Goal: Download file/media

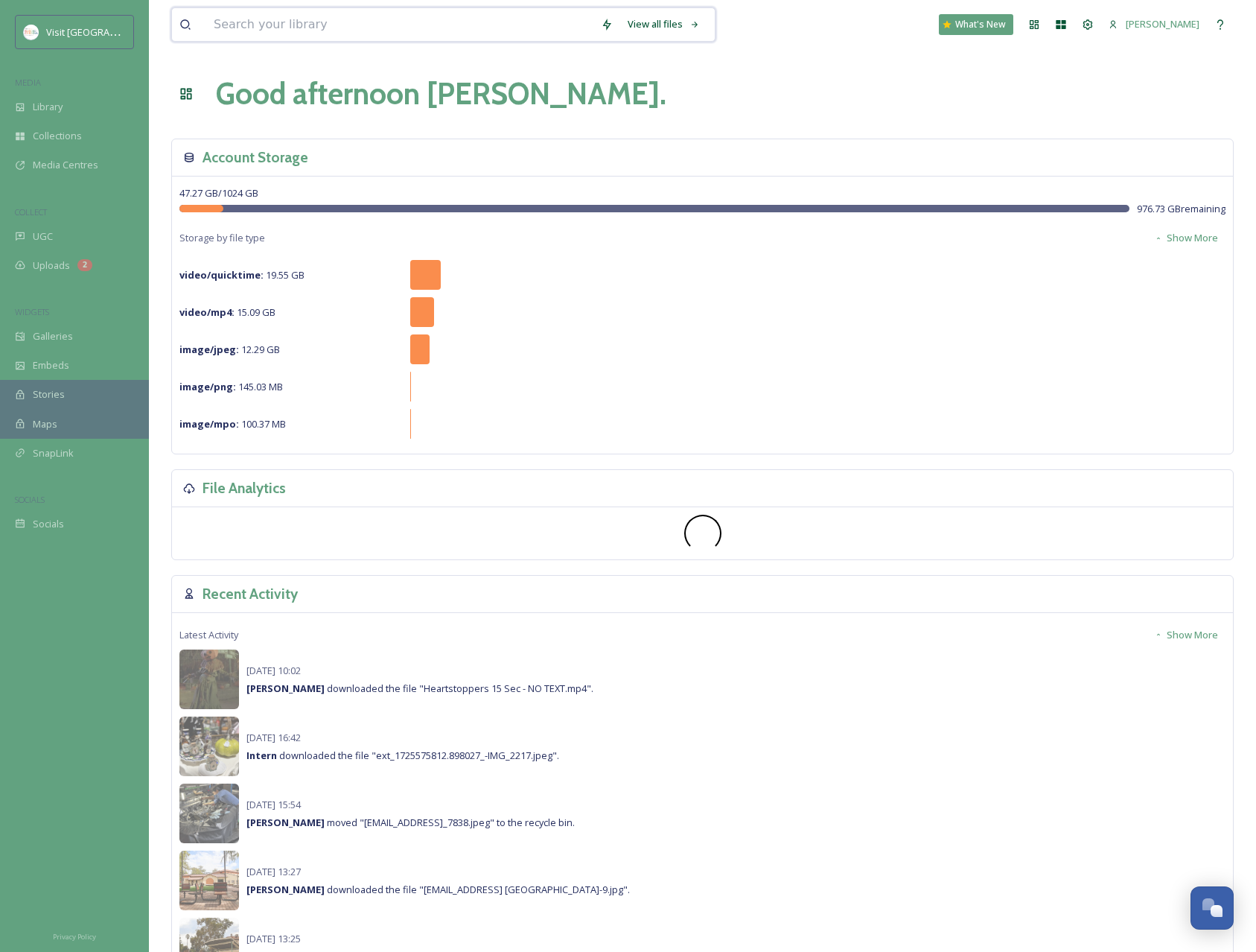
click at [285, 18] on input at bounding box center [400, 25] width 387 height 33
type input "picklr"
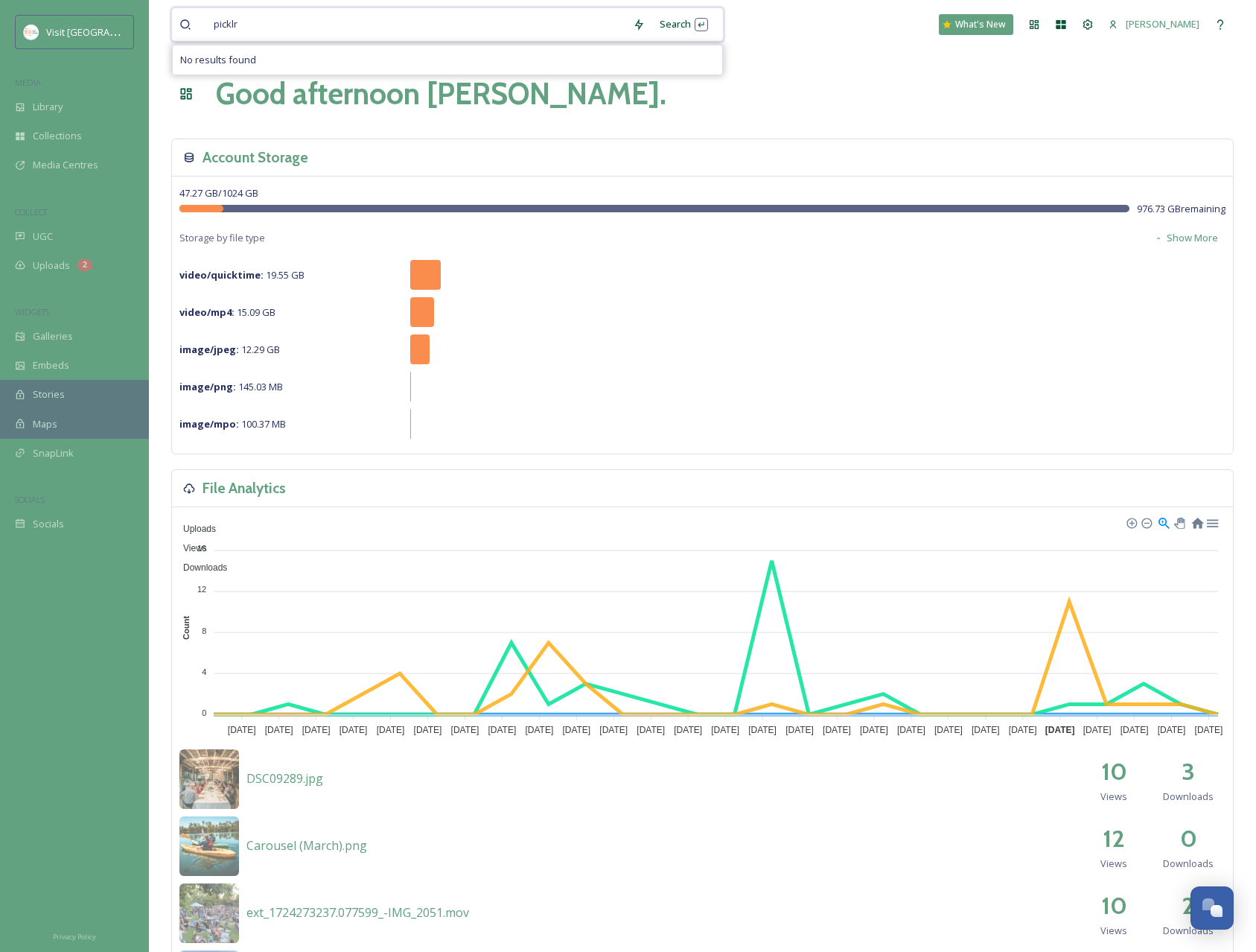
drag, startPoint x: 264, startPoint y: 27, endPoint x: 149, endPoint y: 29, distance: 115.0
type input "p"
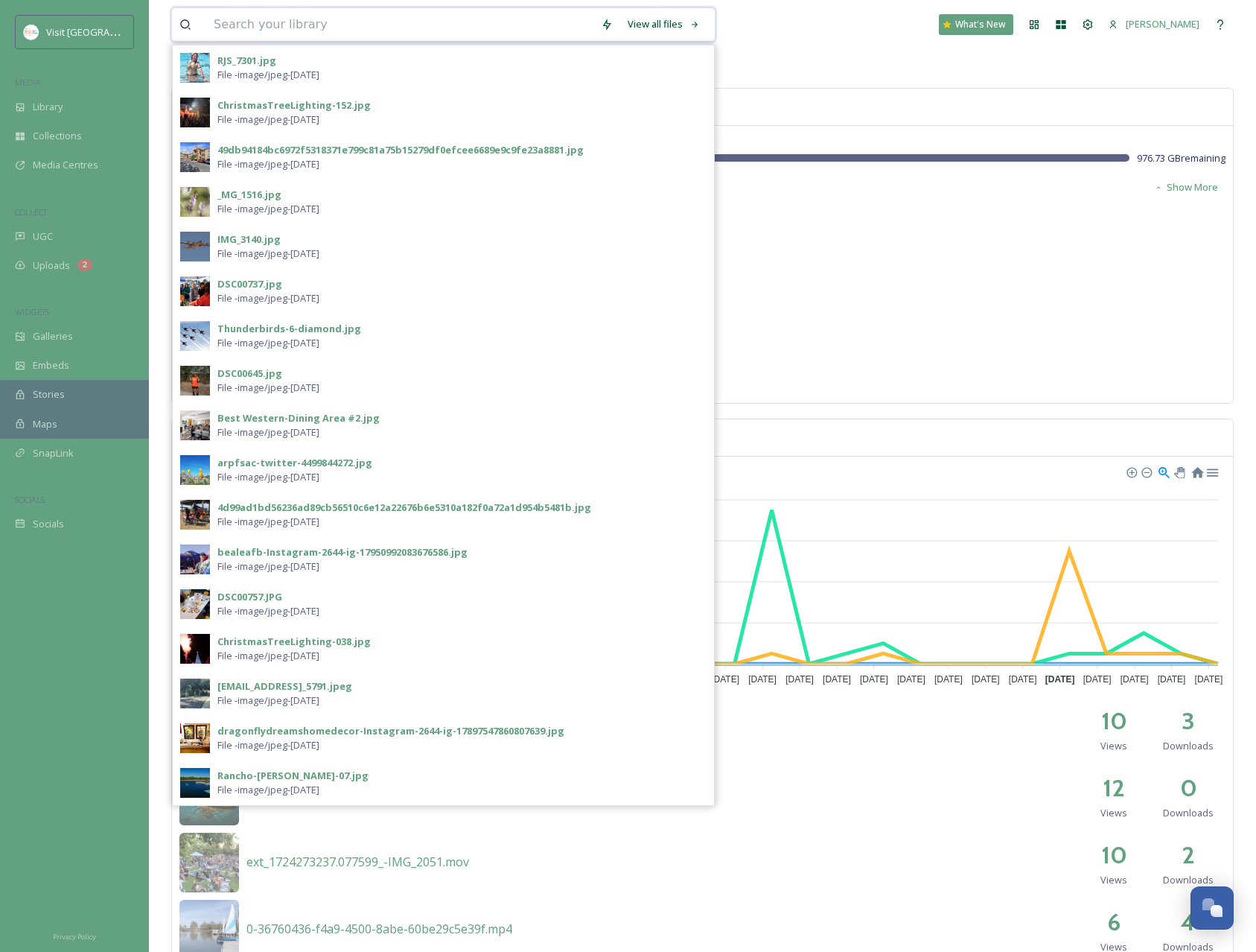
scroll to position [75, 0]
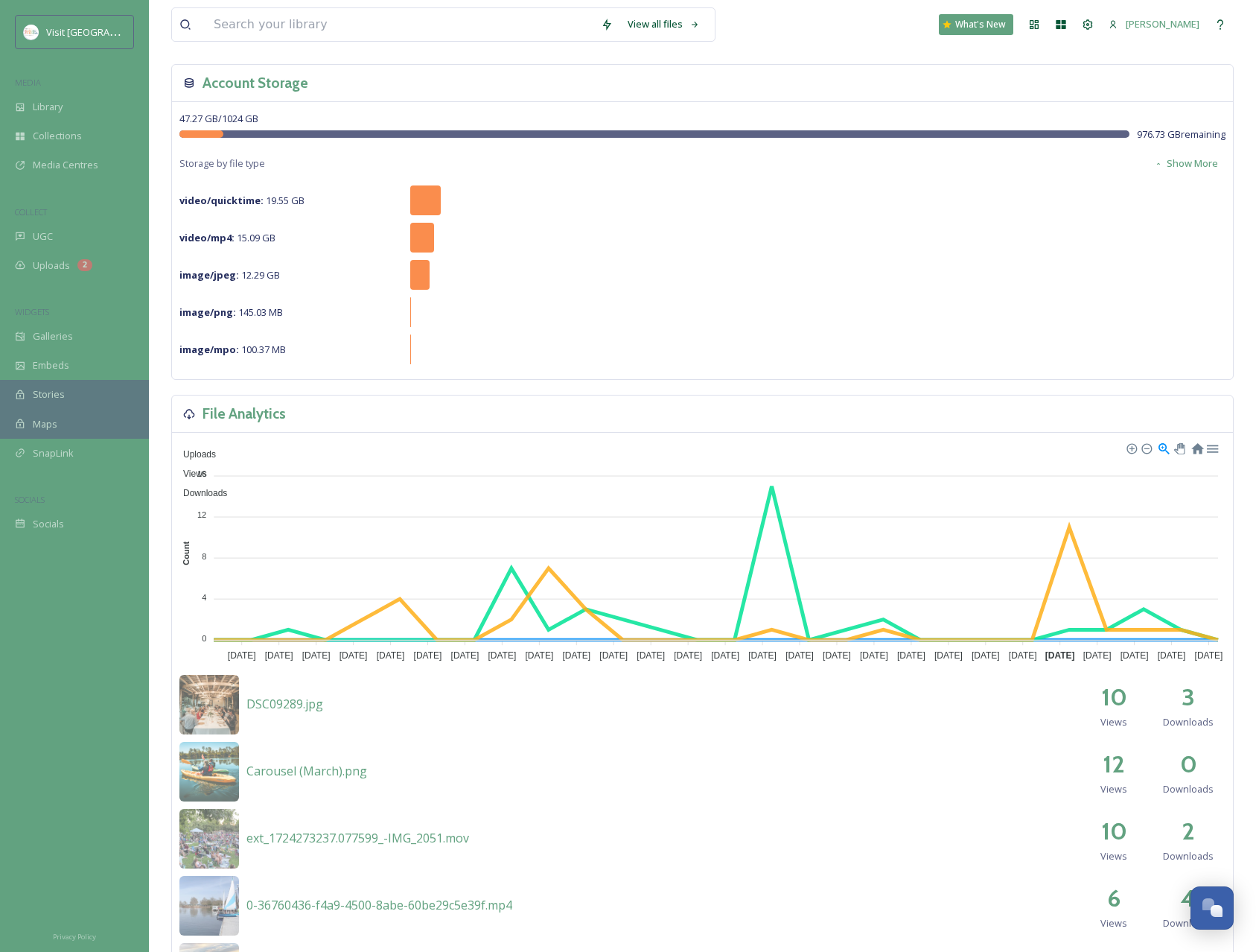
click at [767, 92] on div "Account Storage" at bounding box center [703, 82] width 1061 height 37
click at [44, 265] on span "Uploads" at bounding box center [51, 265] width 37 height 14
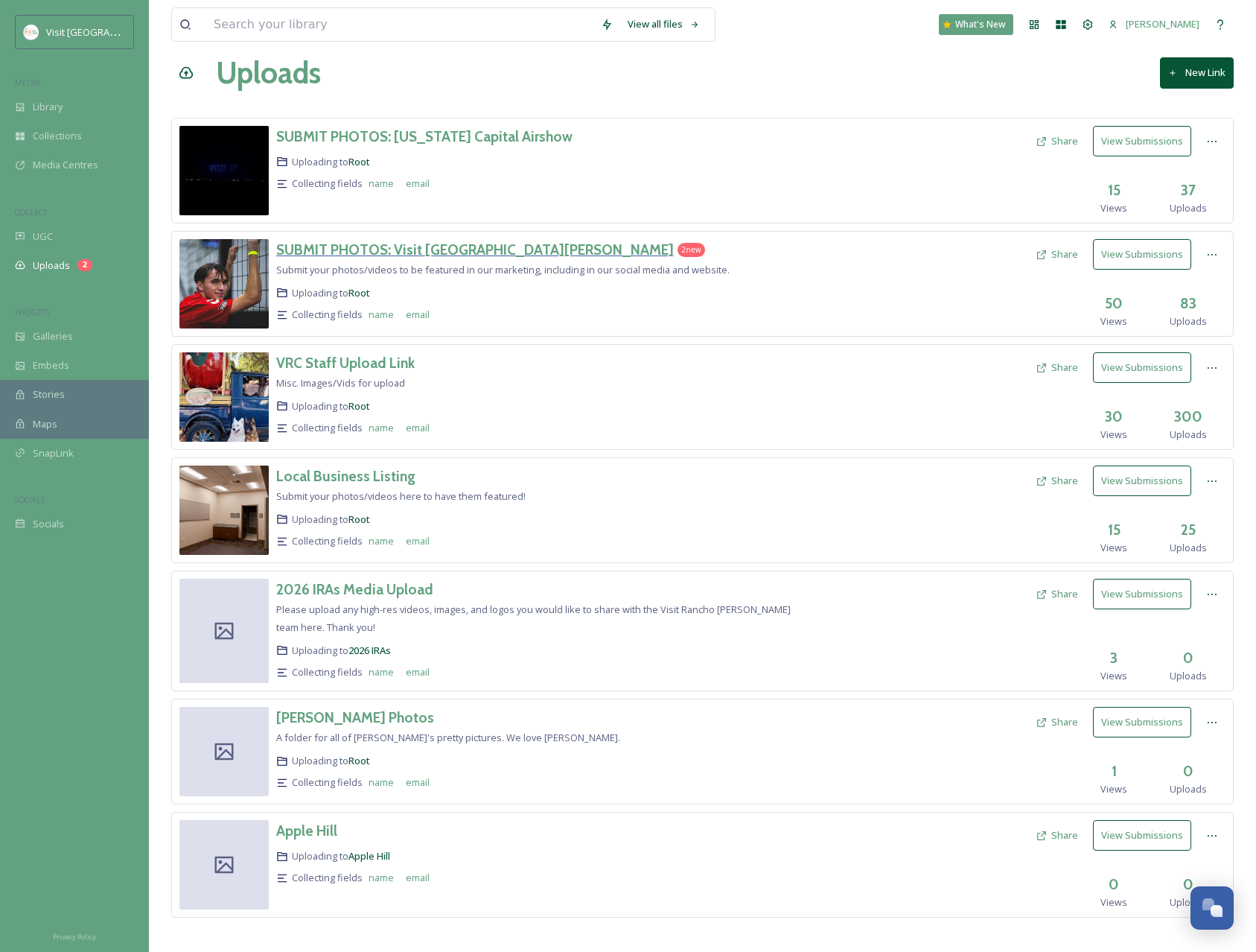
scroll to position [31, 0]
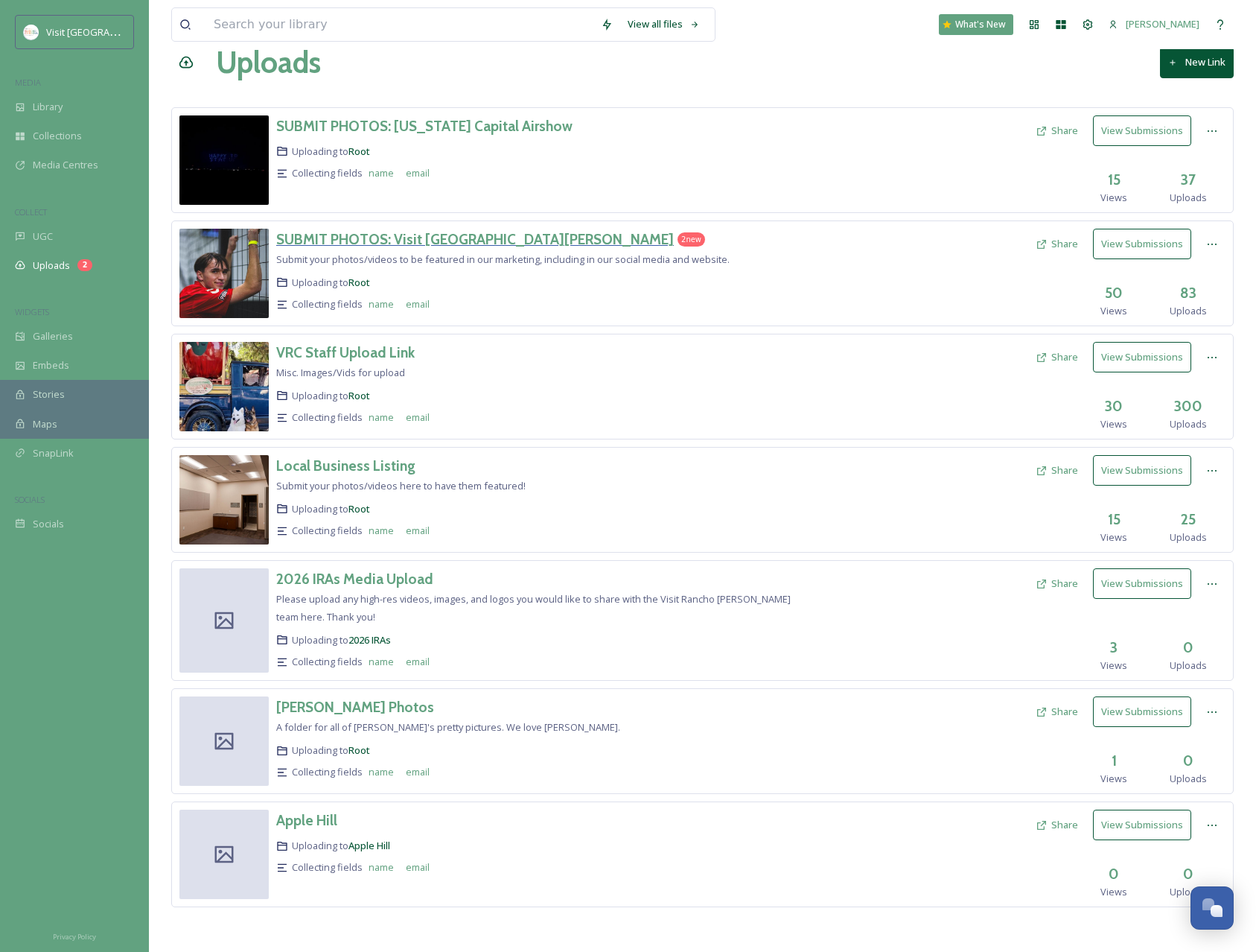
click at [373, 243] on h3 "SUBMIT PHOTOS: Visit [GEOGRAPHIC_DATA][PERSON_NAME]" at bounding box center [475, 239] width 398 height 18
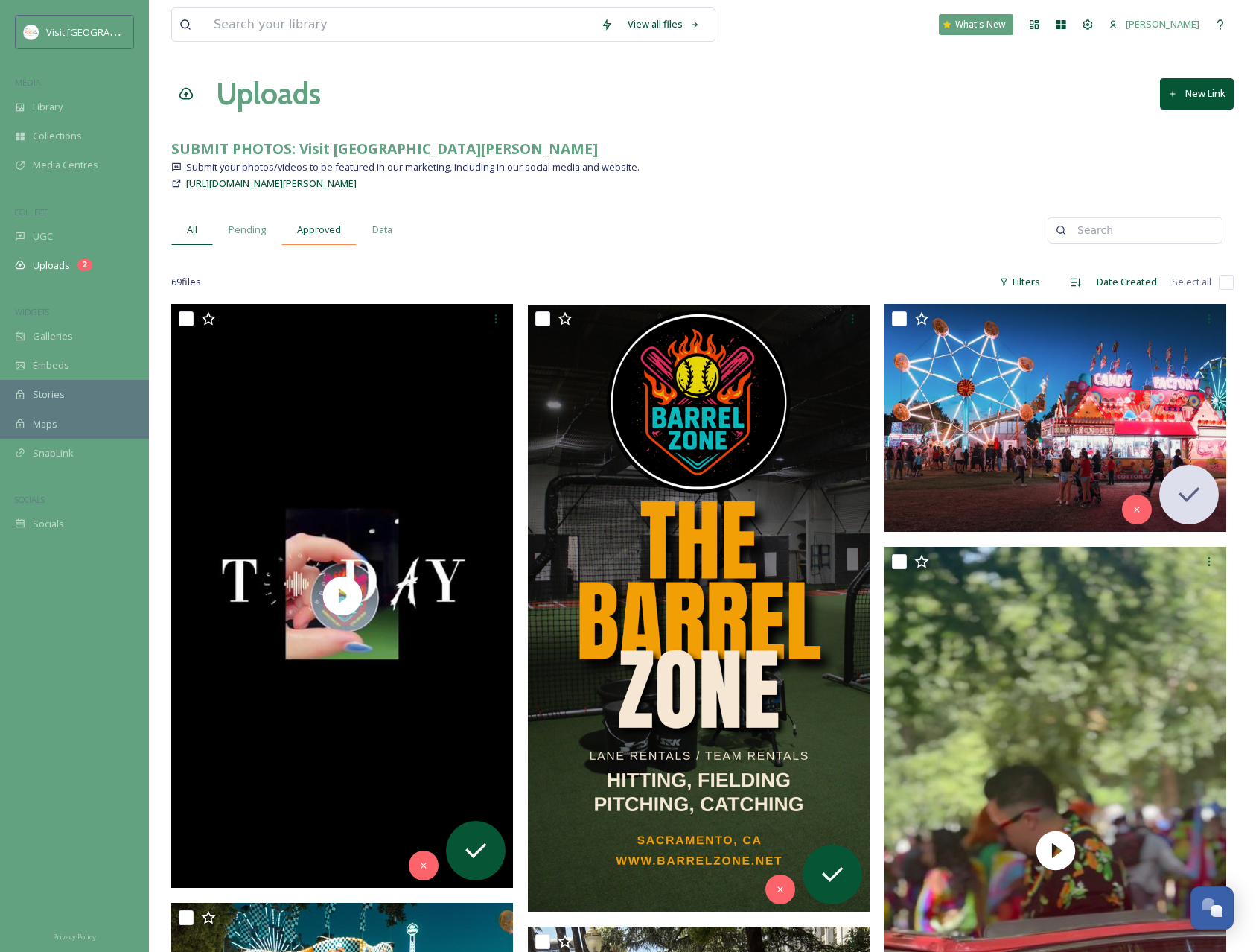
click at [314, 226] on span "Approved" at bounding box center [319, 229] width 44 height 14
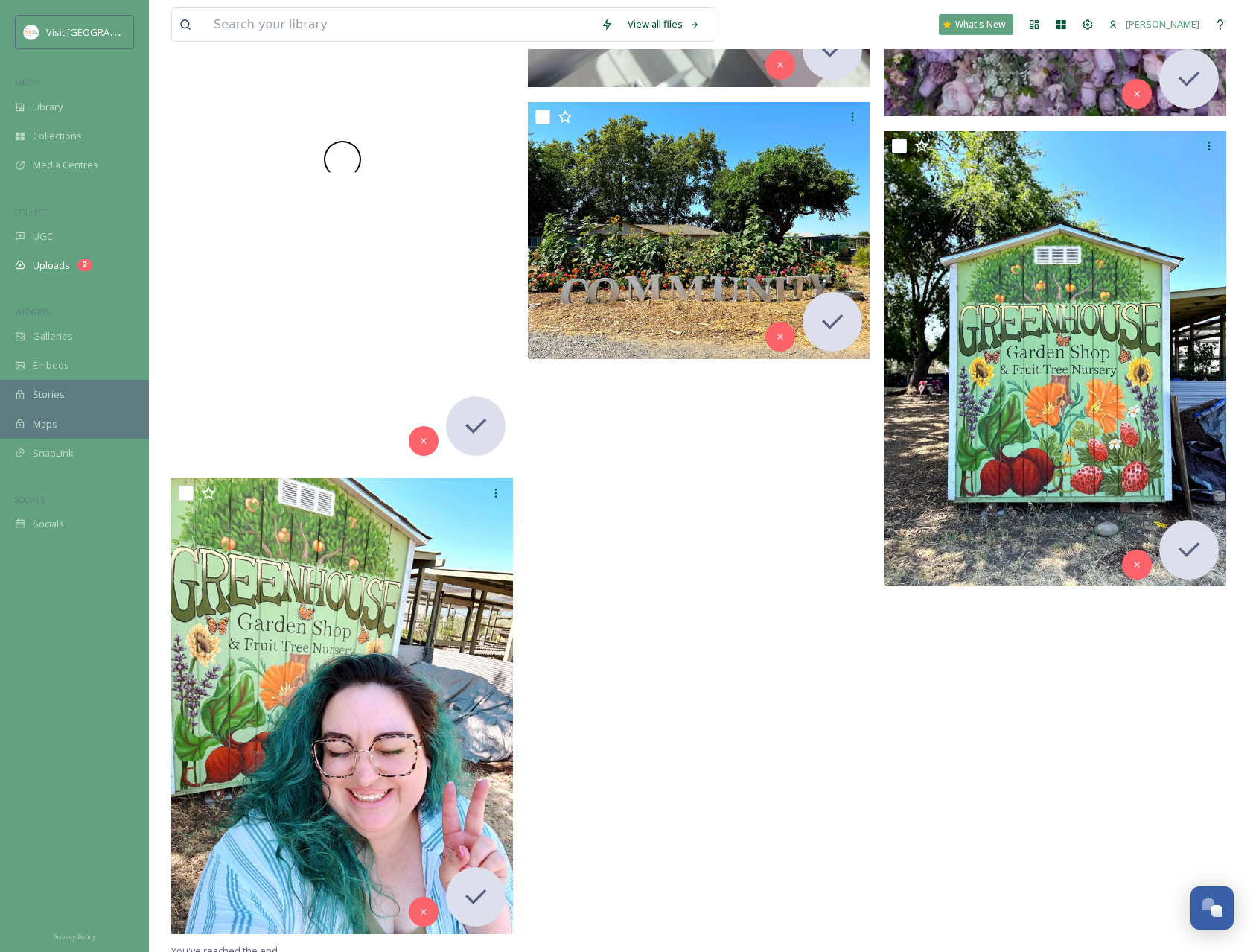
scroll to position [10549, 0]
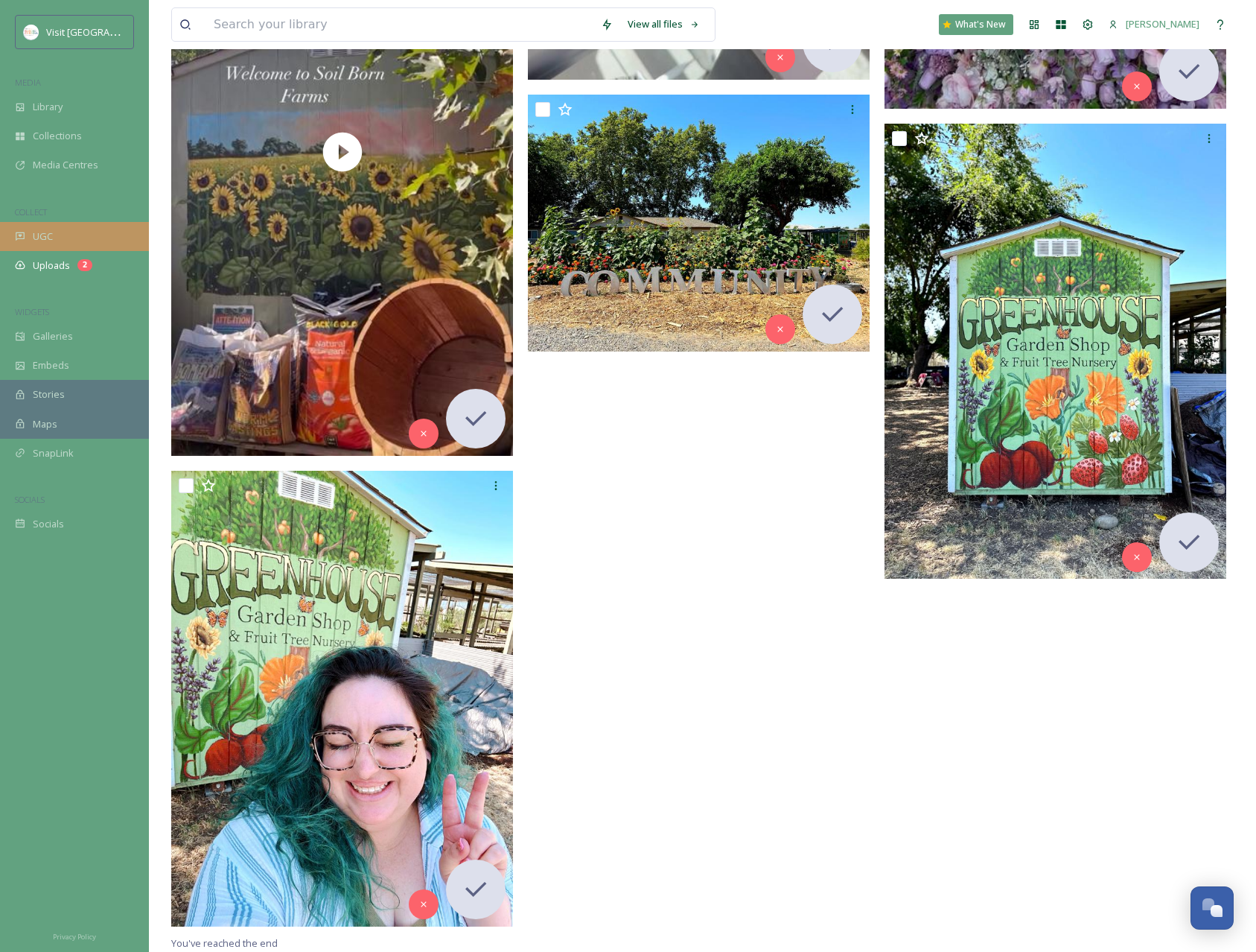
click at [83, 240] on div "UGC" at bounding box center [74, 236] width 149 height 29
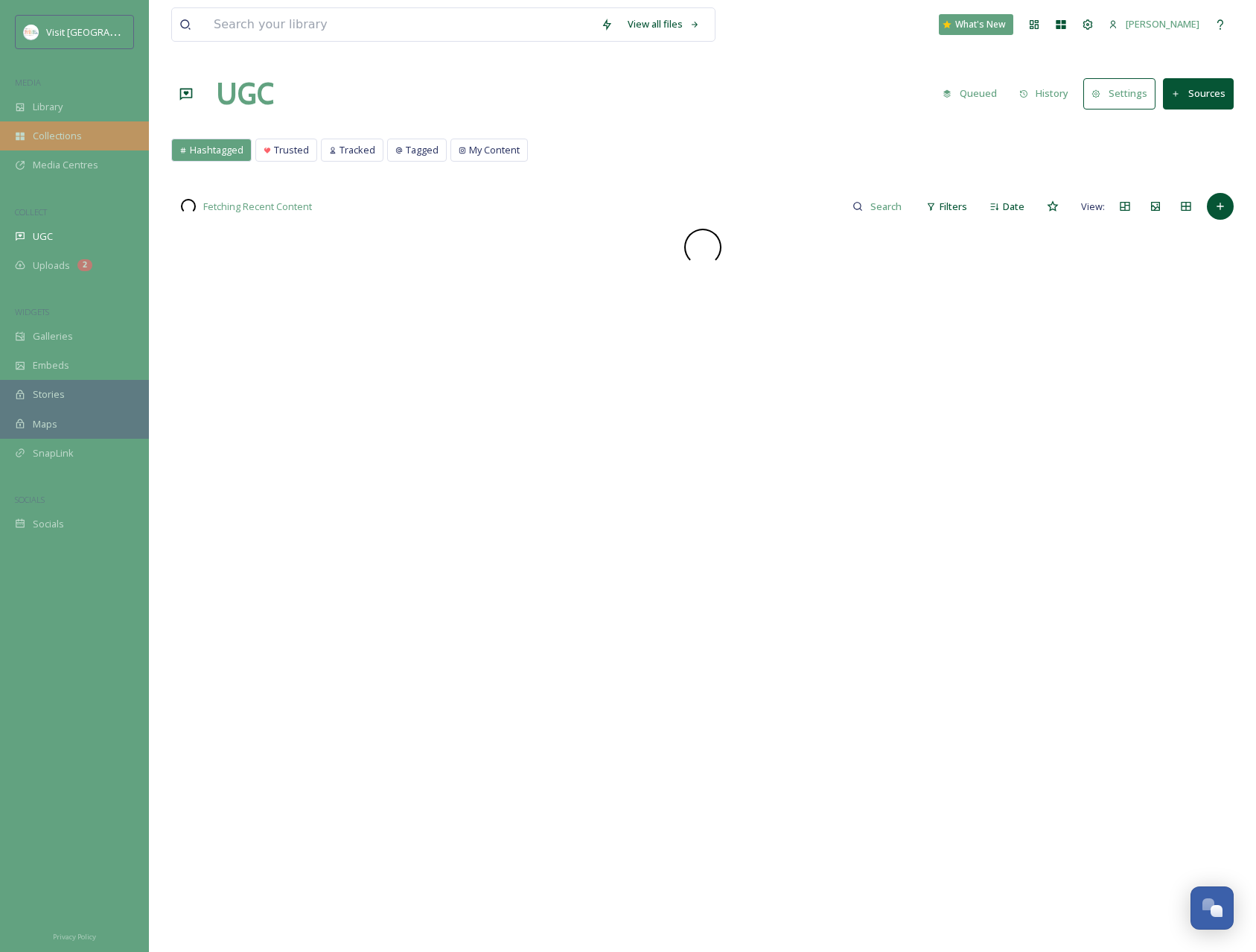
click at [39, 137] on span "Collections" at bounding box center [58, 135] width 49 height 14
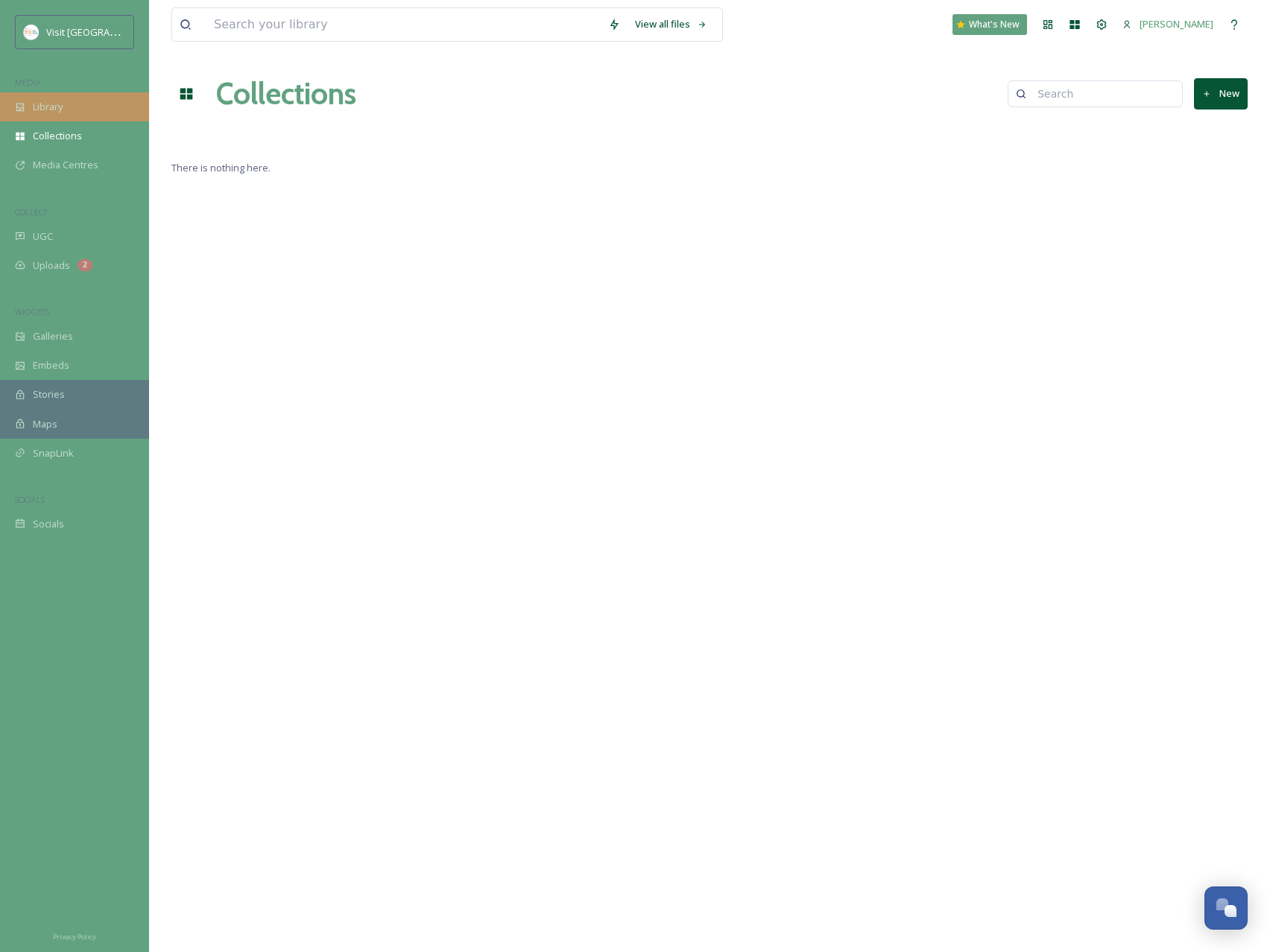
click at [48, 103] on span "Library" at bounding box center [47, 106] width 29 height 14
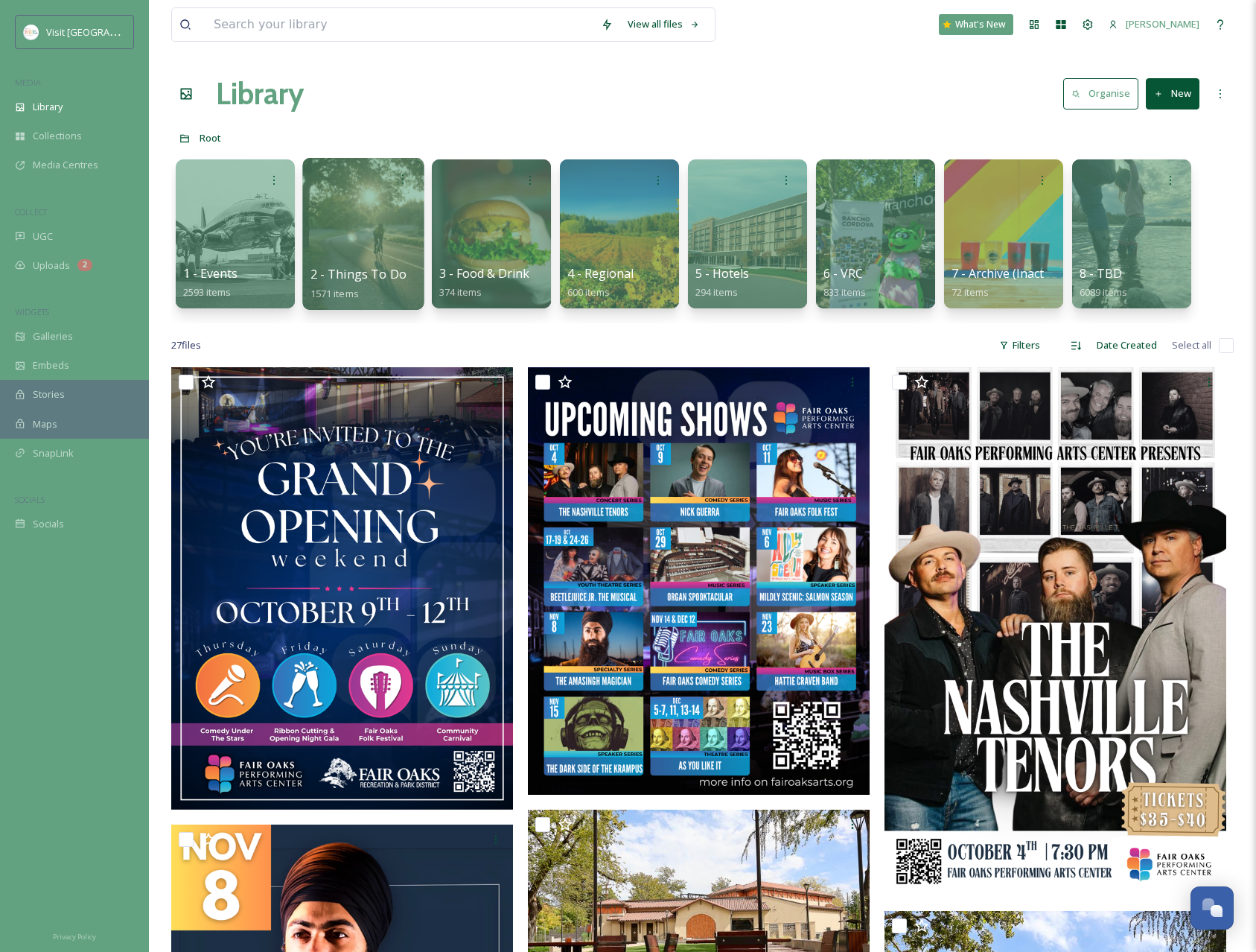
click at [327, 260] on div at bounding box center [363, 234] width 121 height 152
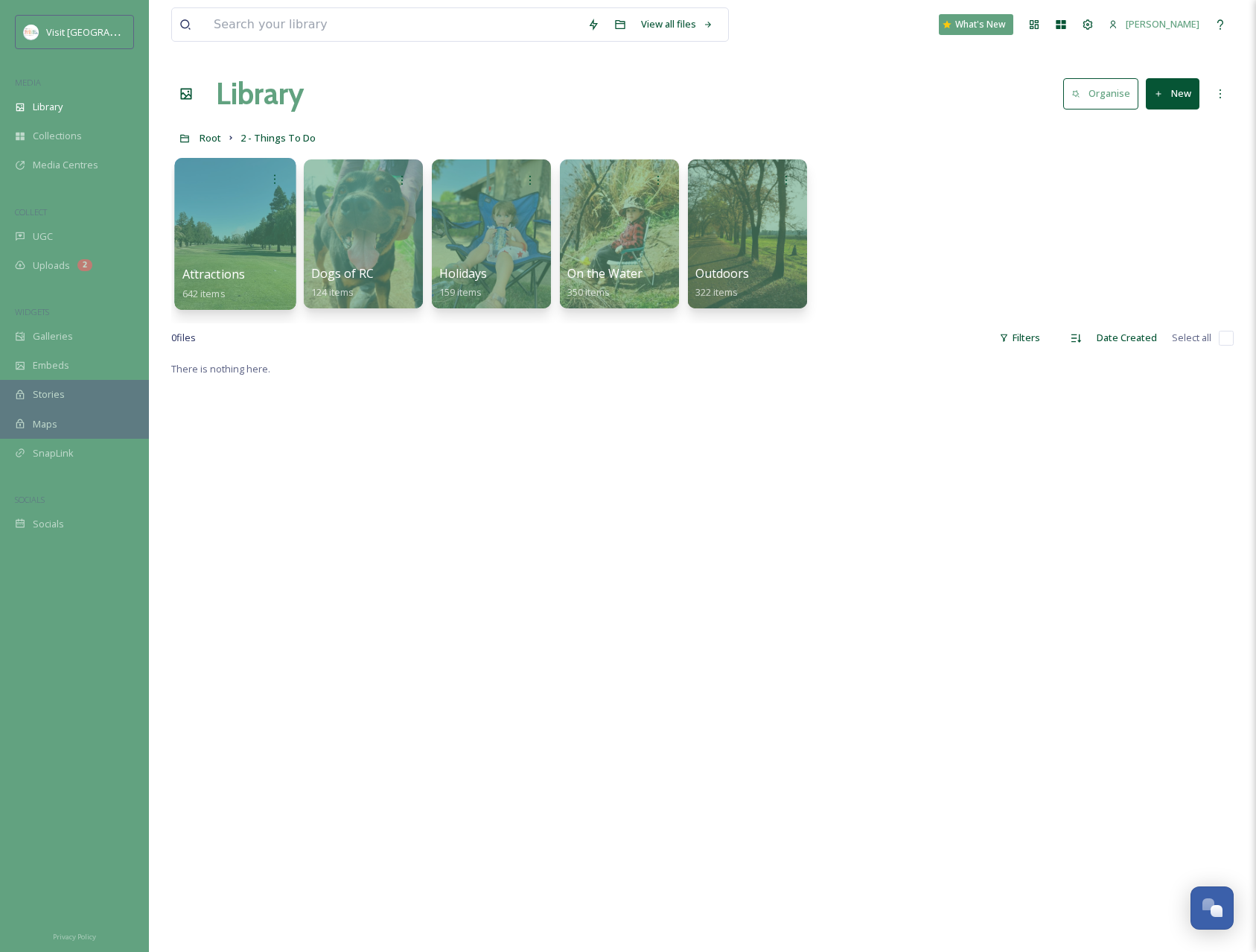
click at [242, 242] on div at bounding box center [235, 234] width 121 height 152
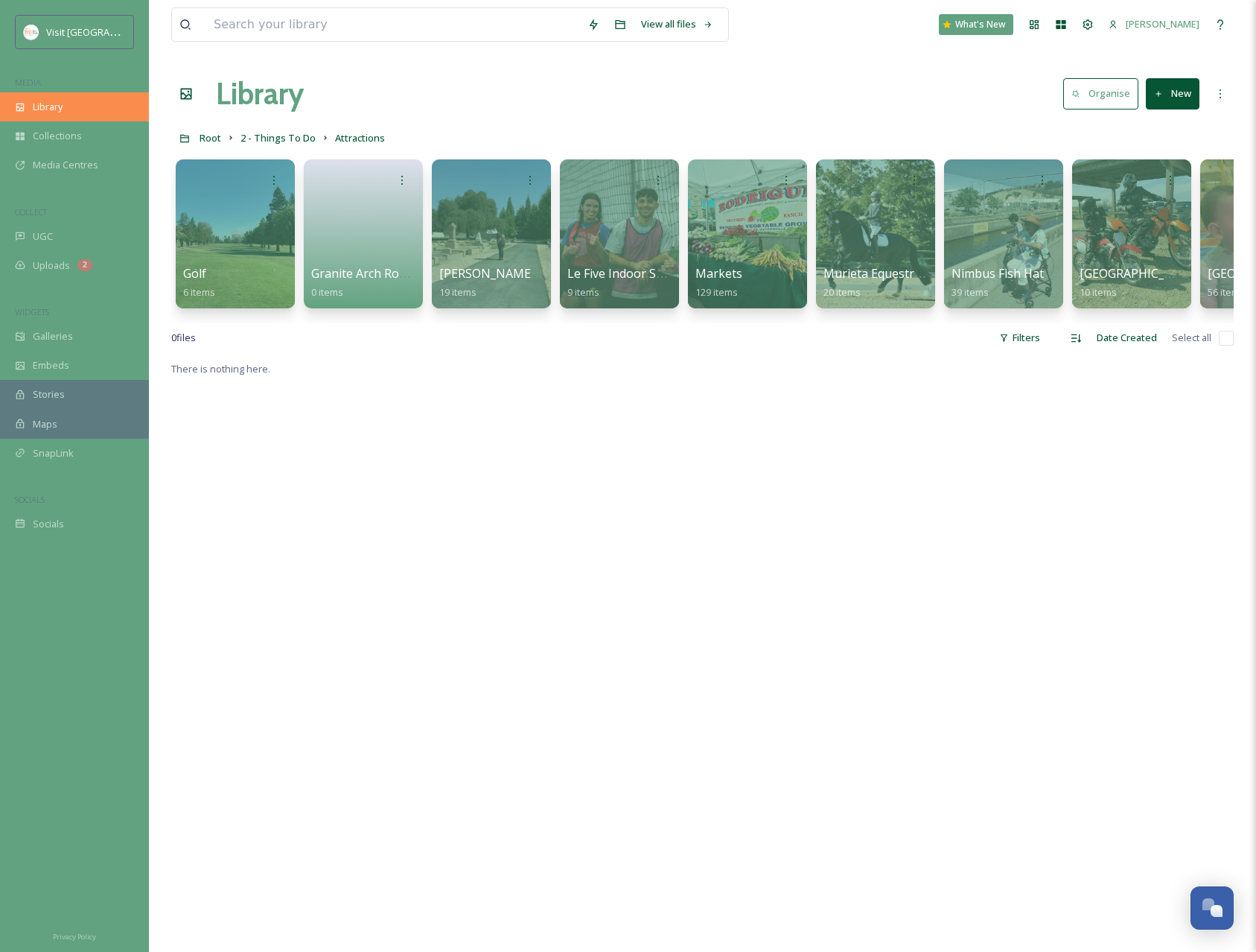
click at [72, 103] on div "Library" at bounding box center [74, 106] width 149 height 29
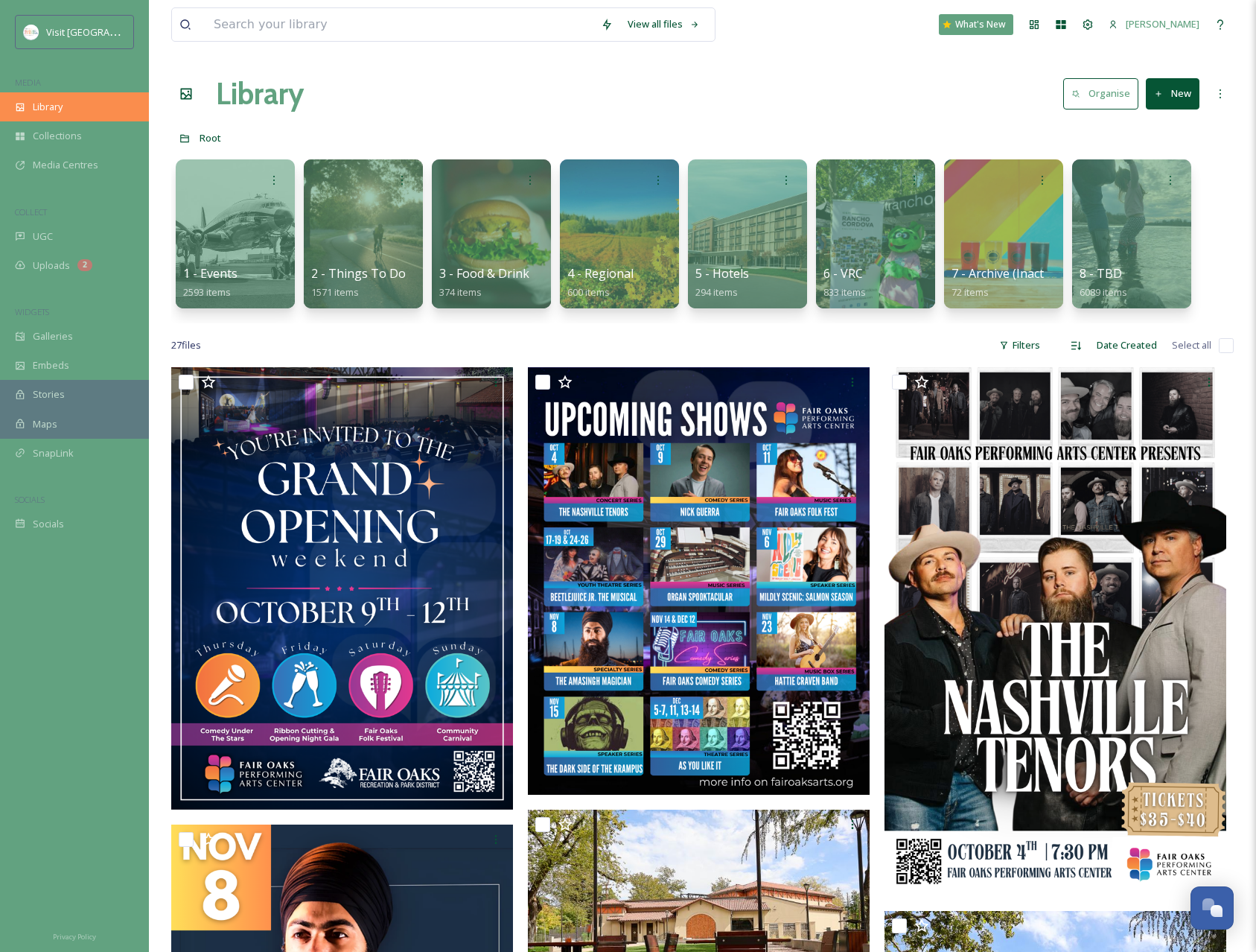
click at [70, 105] on div "Library" at bounding box center [74, 106] width 149 height 29
click at [55, 27] on span "Visit [GEOGRAPHIC_DATA][PERSON_NAME]" at bounding box center [141, 31] width 189 height 14
click at [48, 341] on span "Galleries" at bounding box center [53, 335] width 40 height 14
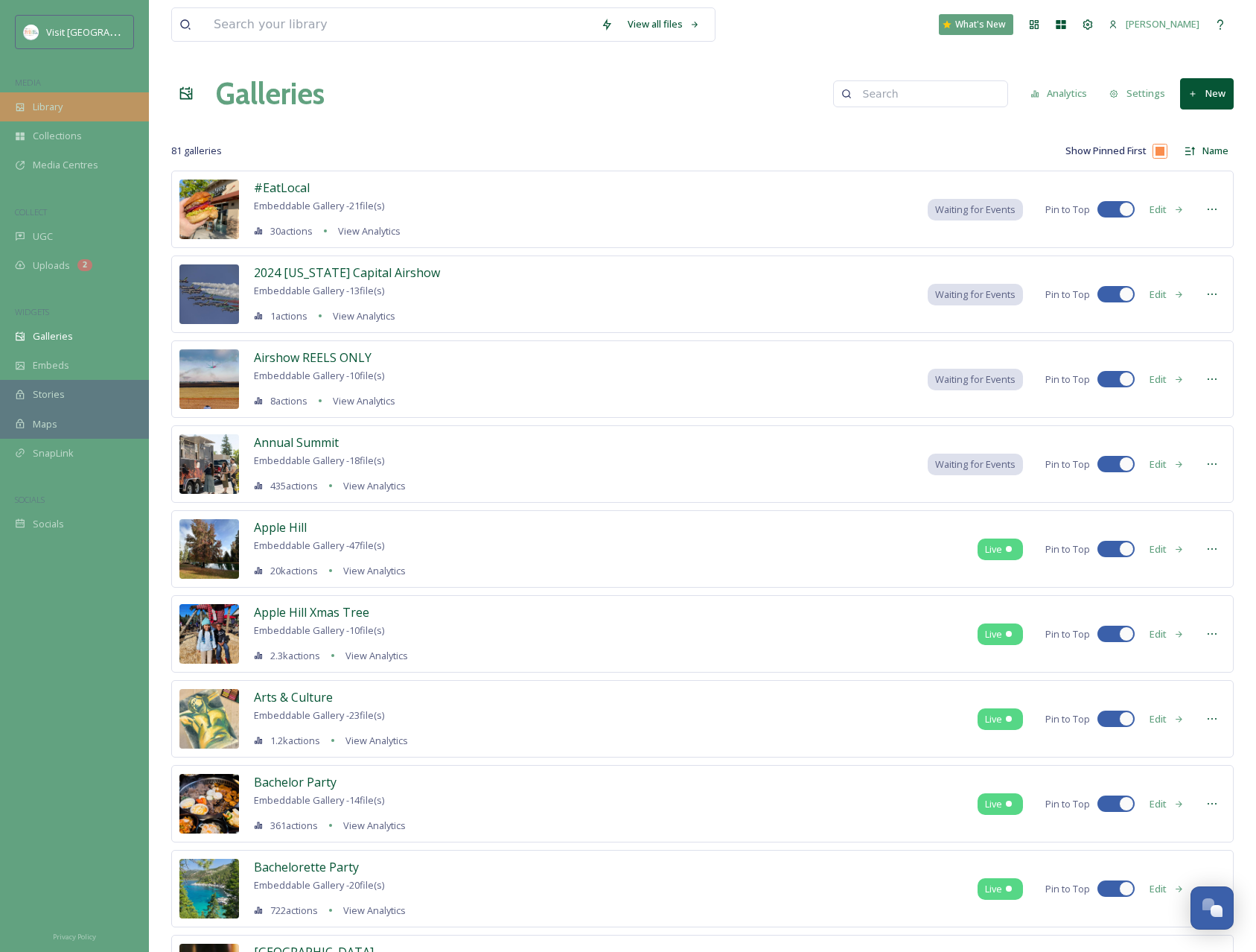
click at [27, 102] on div "Library" at bounding box center [74, 106] width 149 height 29
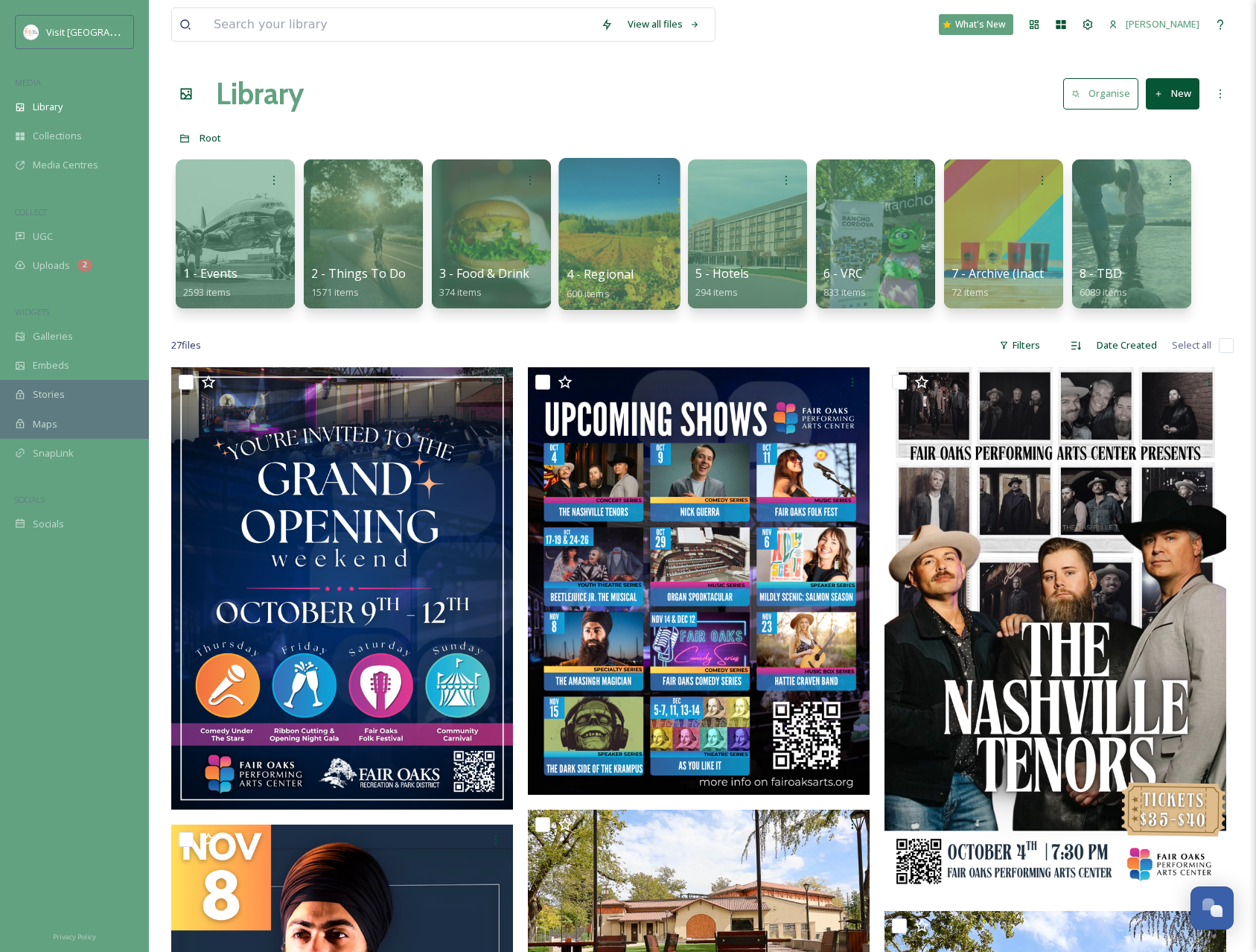
click at [583, 238] on div at bounding box center [619, 234] width 121 height 152
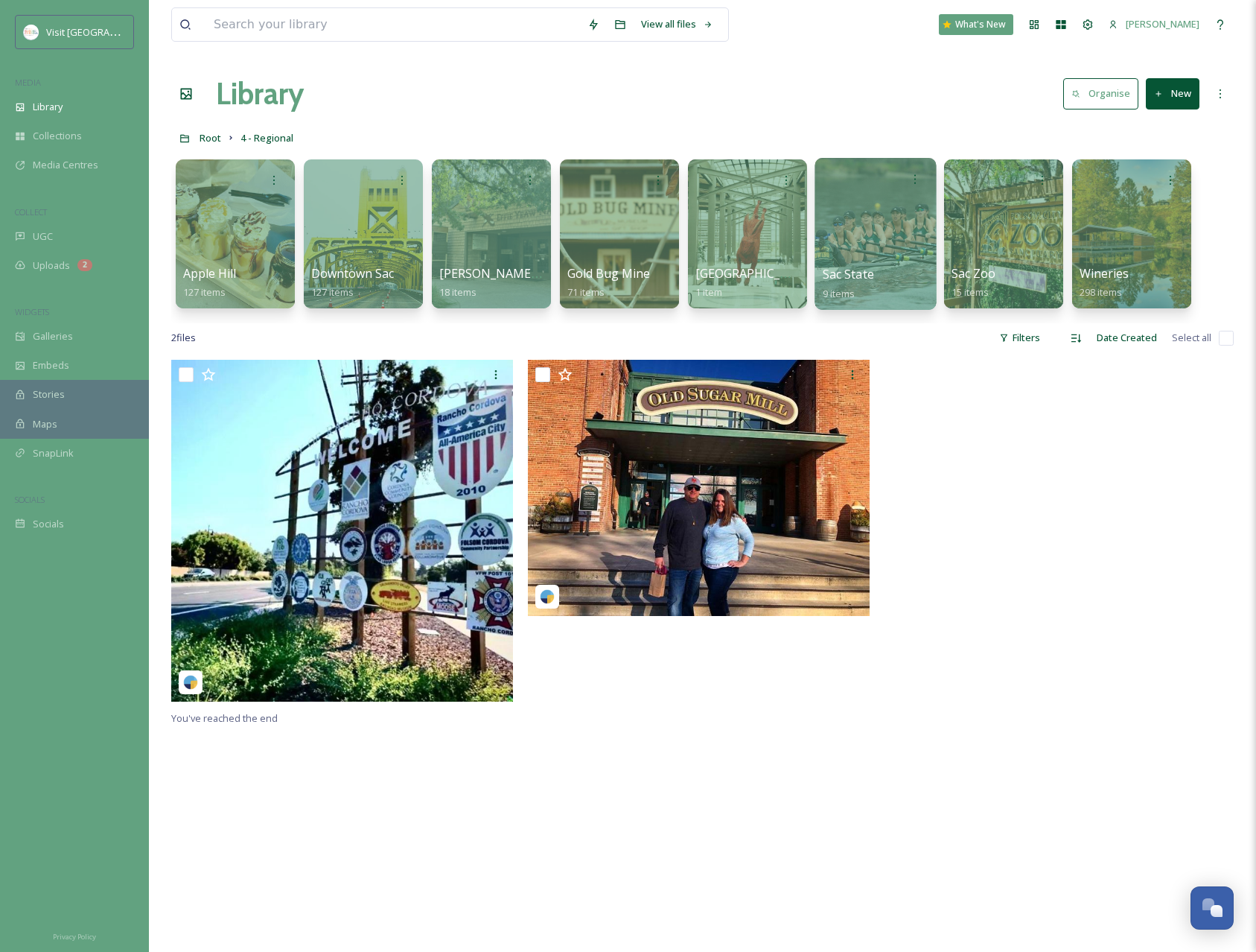
click at [844, 248] on div at bounding box center [875, 234] width 121 height 152
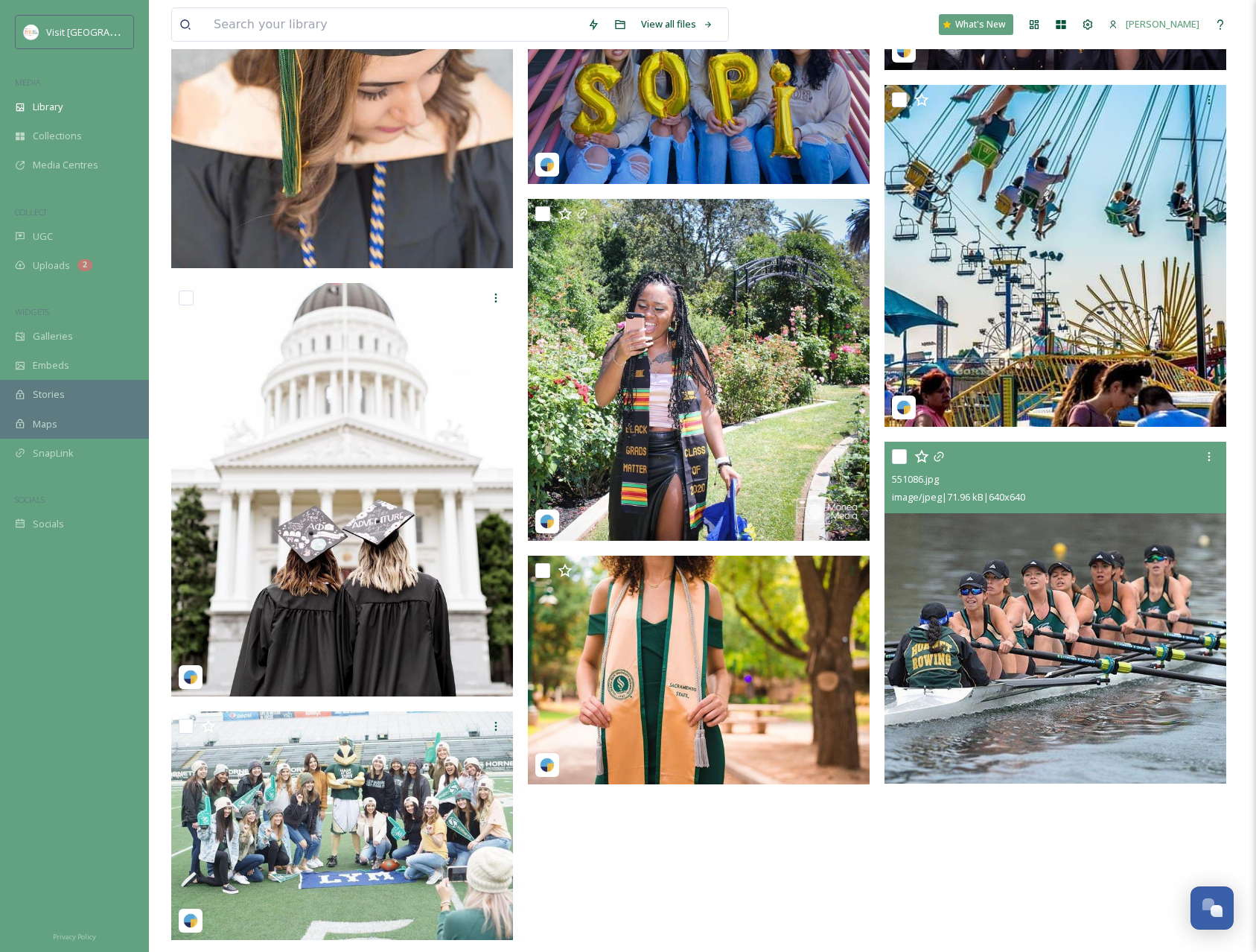
scroll to position [374, 0]
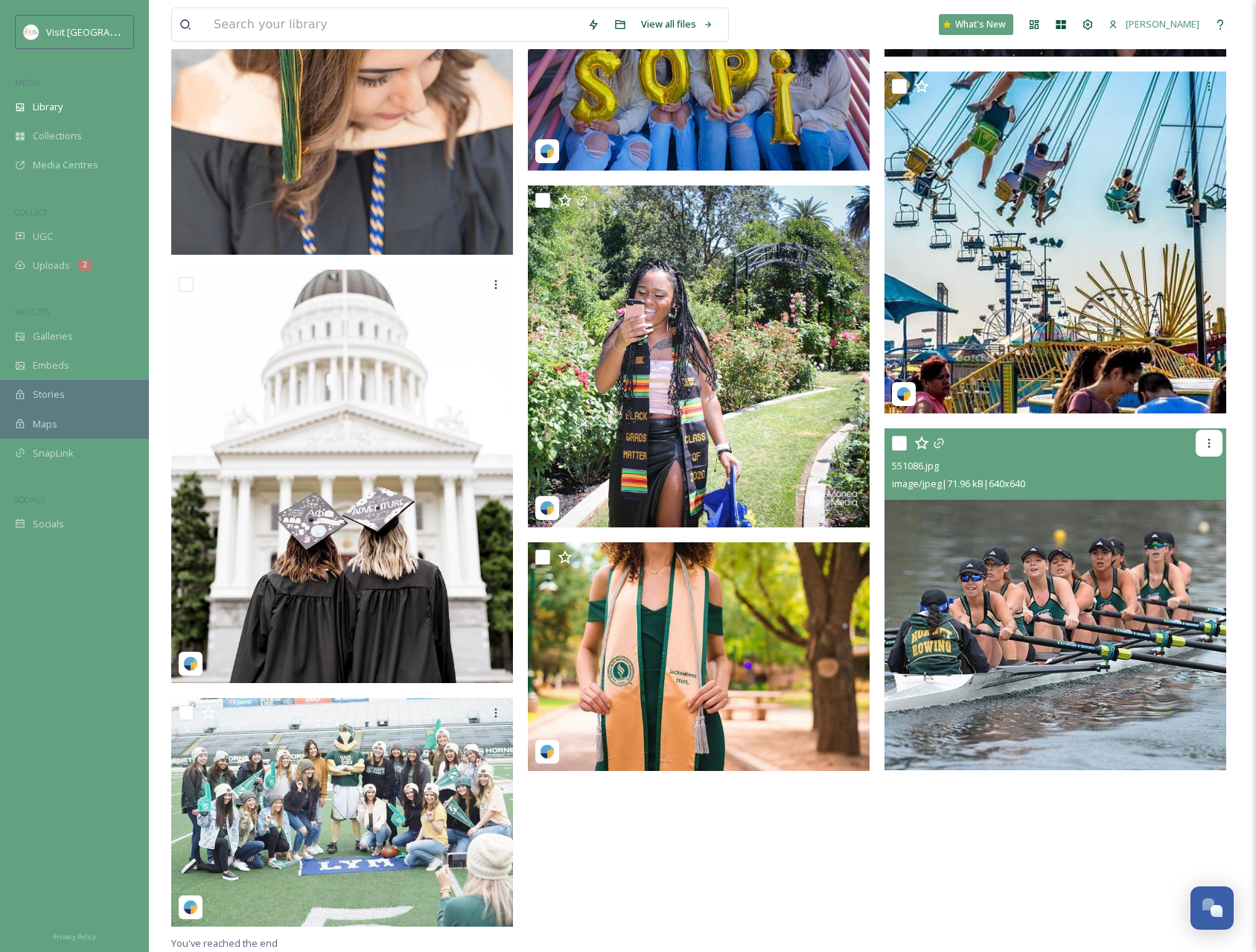
click at [1209, 440] on icon at bounding box center [1210, 442] width 2 height 9
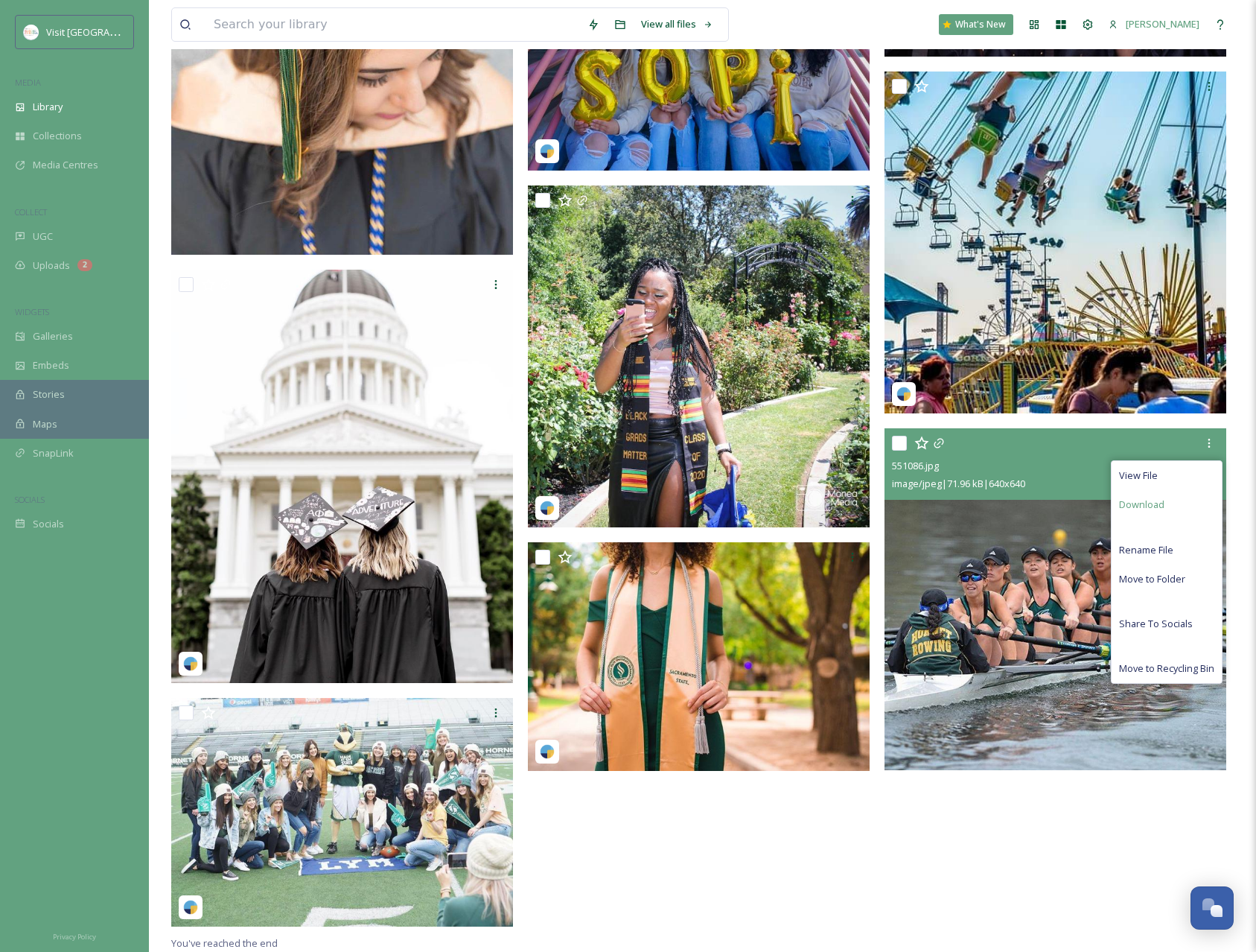
click at [1140, 505] on span "Download" at bounding box center [1142, 504] width 45 height 14
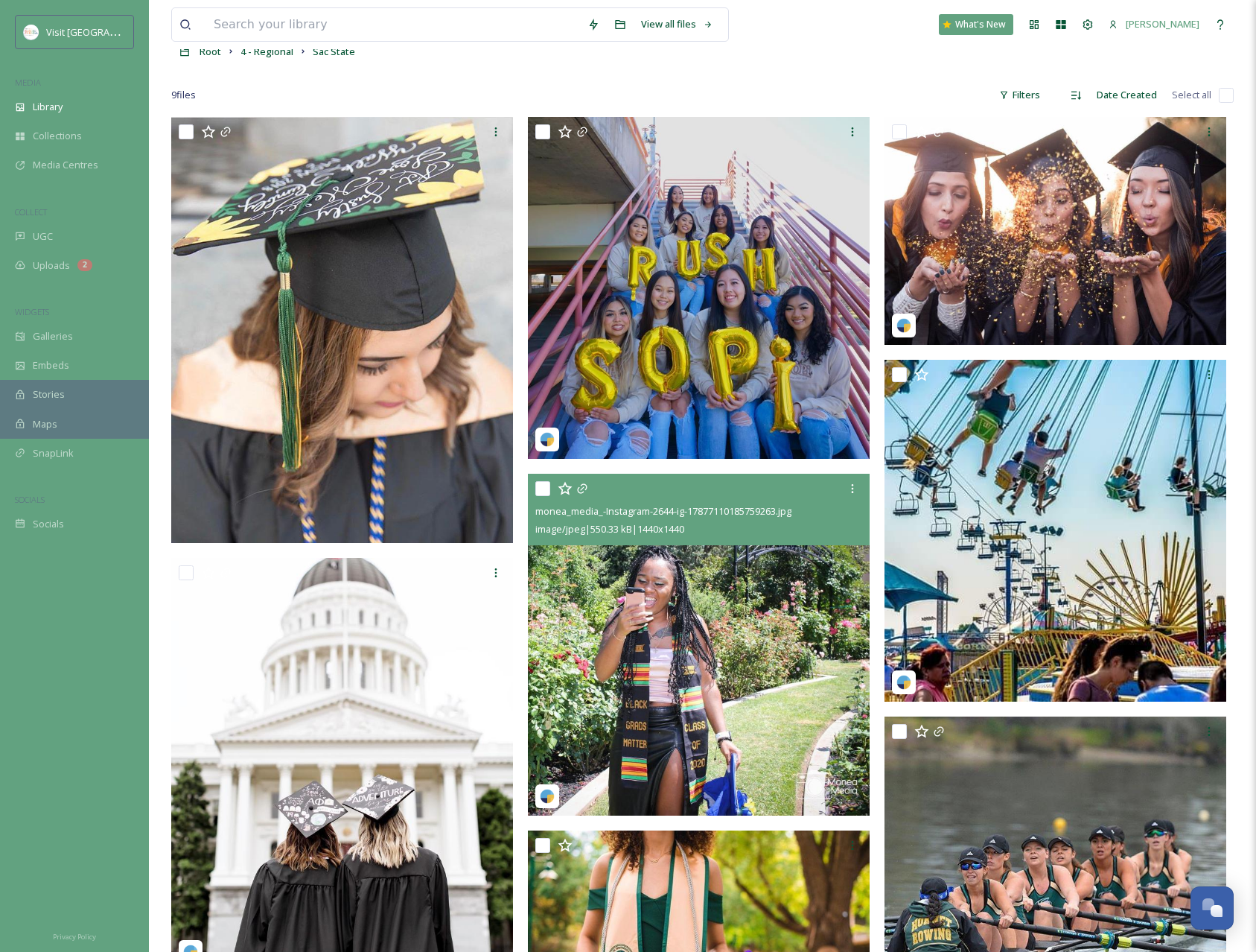
scroll to position [0, 0]
